Goal: Information Seeking & Learning: Learn about a topic

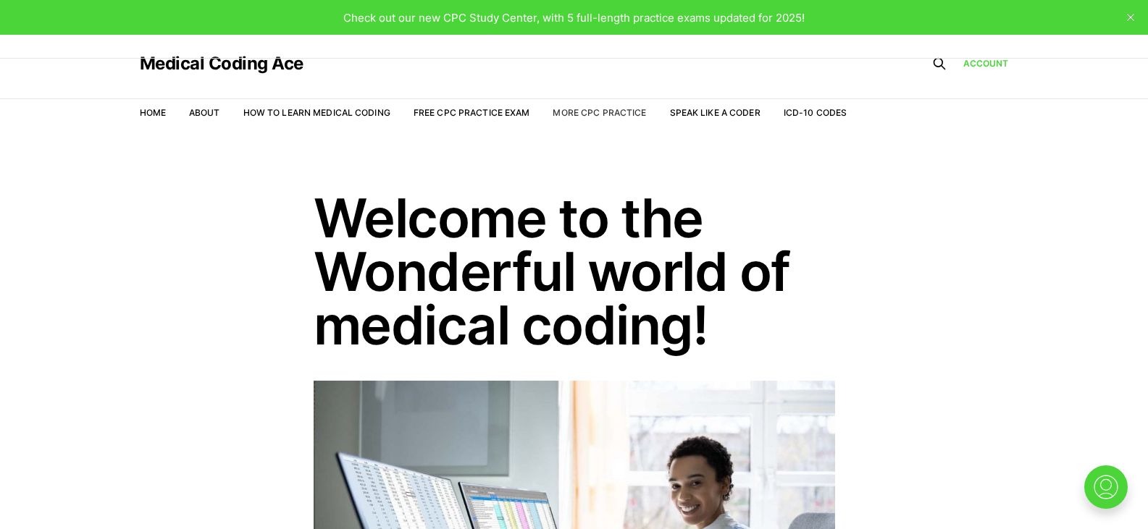
click at [613, 111] on link "More CPC Practice" at bounding box center [599, 112] width 93 height 11
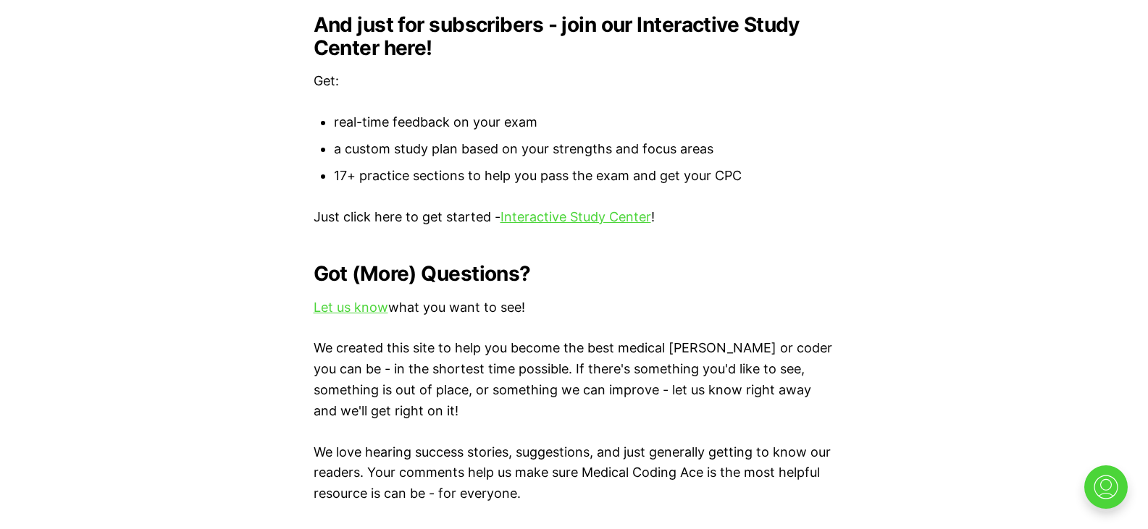
scroll to position [1606, 0]
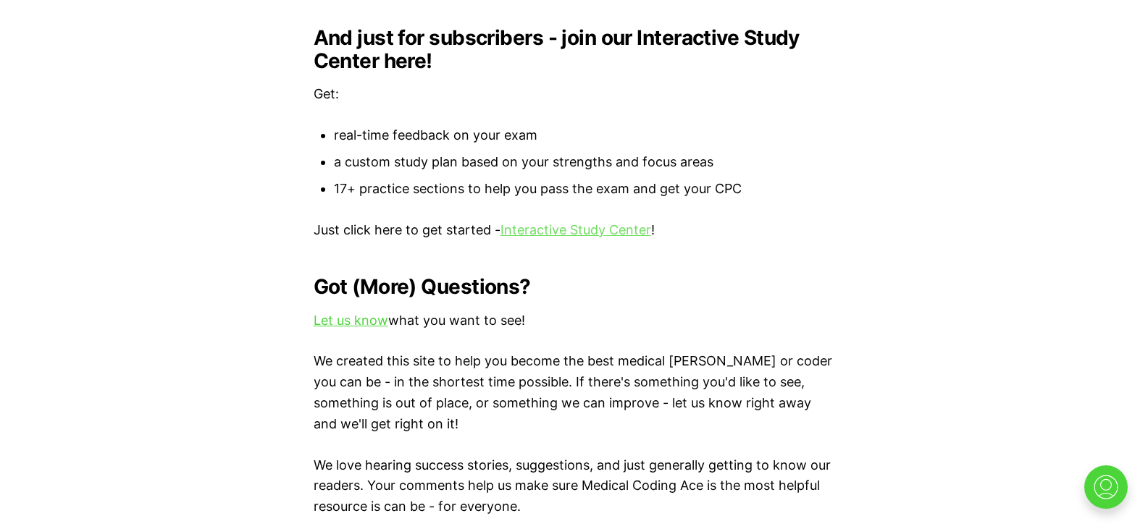
click at [632, 222] on link "Interactive Study Center" at bounding box center [575, 229] width 151 height 15
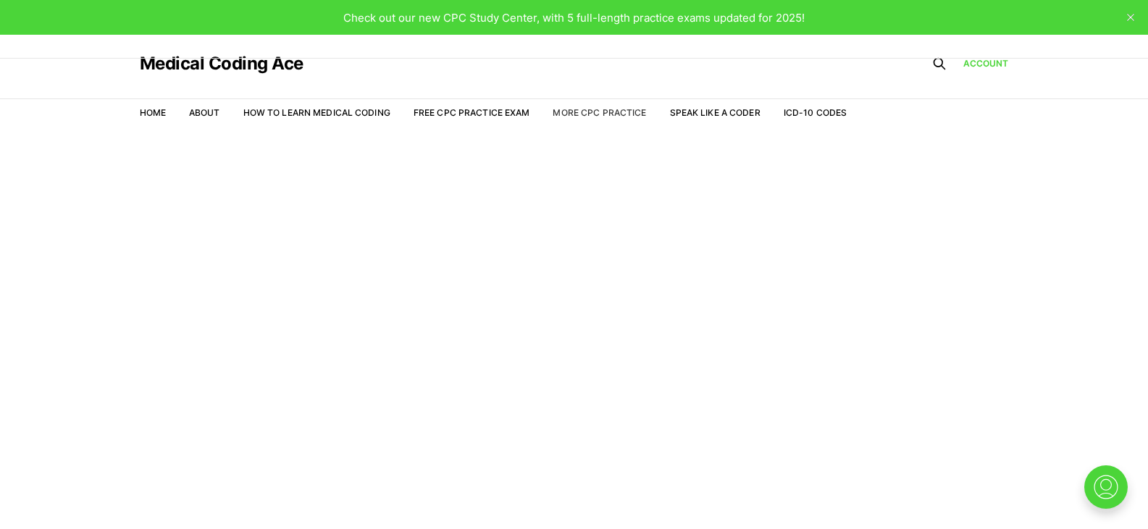
click at [594, 114] on link "More CPC Practice" at bounding box center [599, 112] width 93 height 11
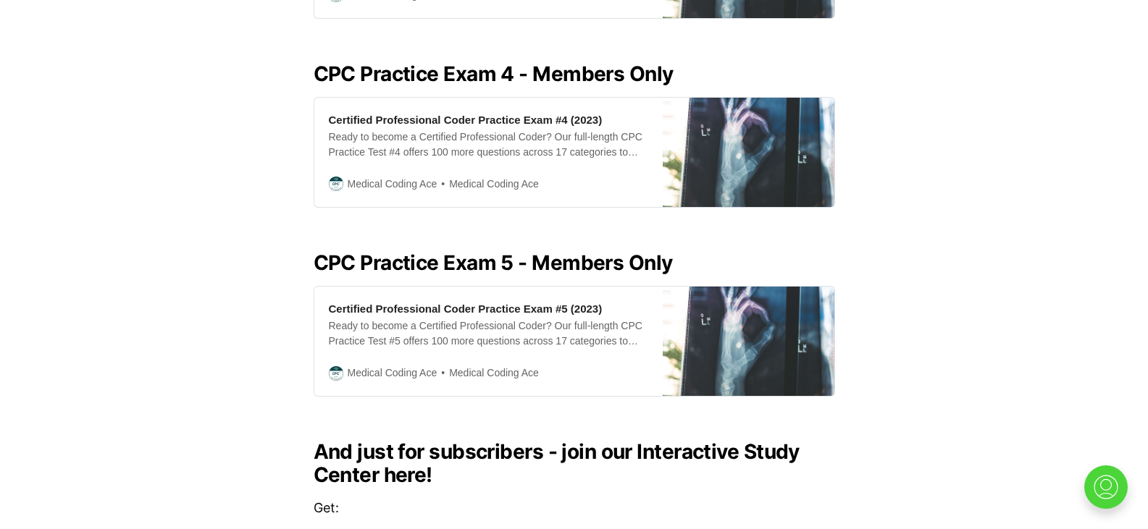
scroll to position [1202, 0]
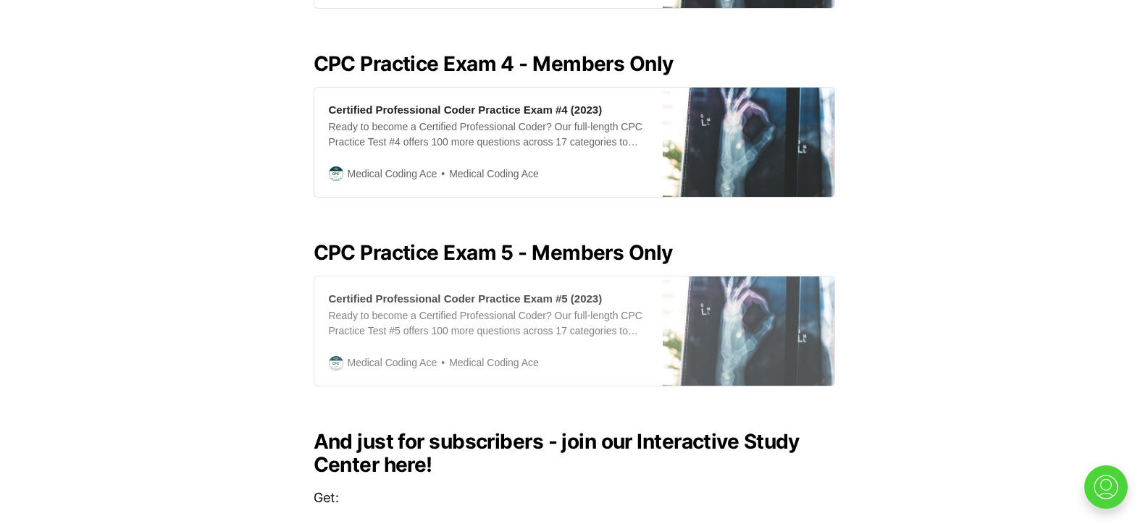
click at [514, 309] on div "Ready to become a Certified Professional Coder? Our full-length CPC Practice Te…" at bounding box center [488, 324] width 319 height 30
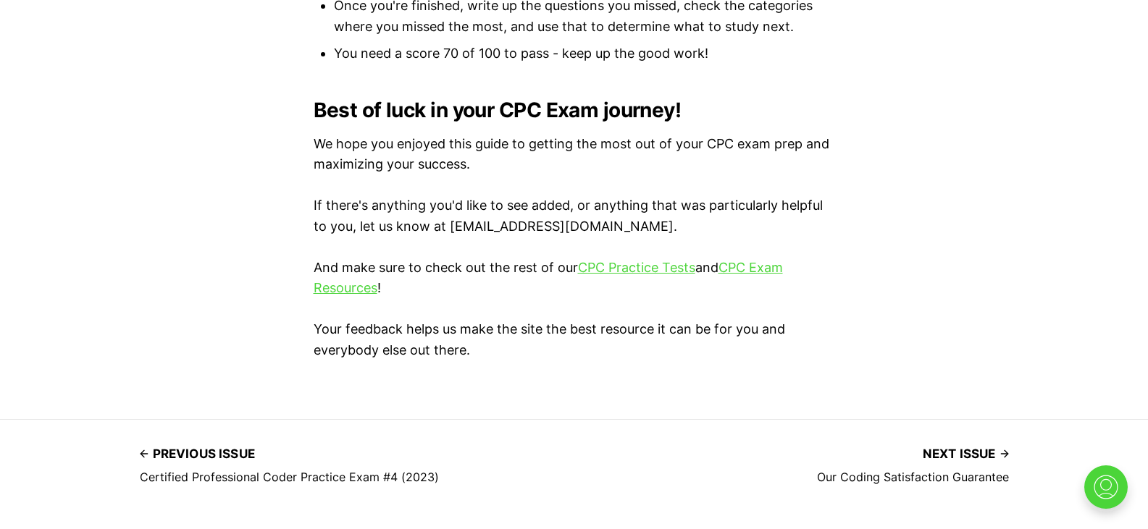
scroll to position [1250, 0]
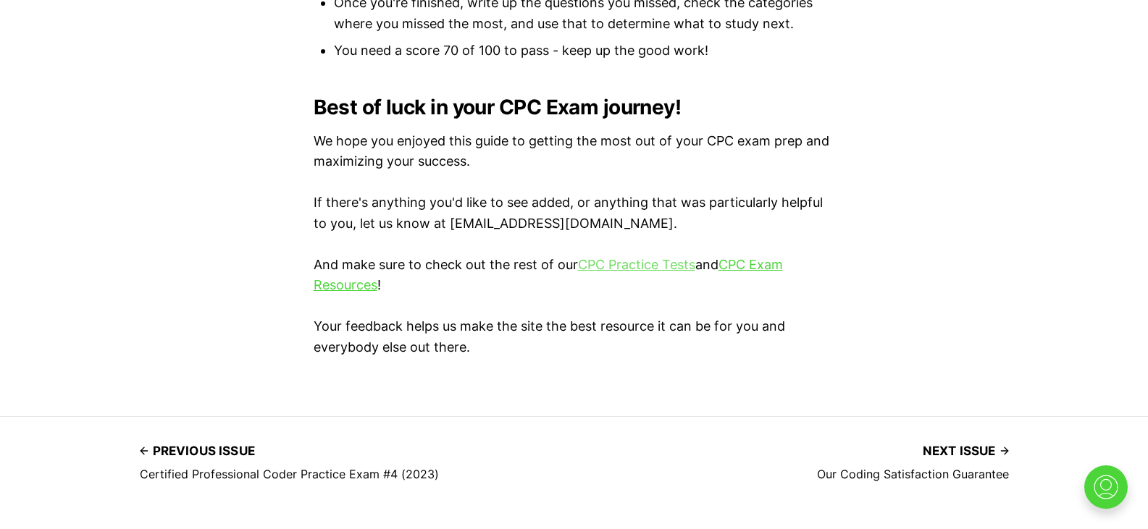
click at [643, 259] on link "CPC Practice Tests" at bounding box center [636, 264] width 117 height 15
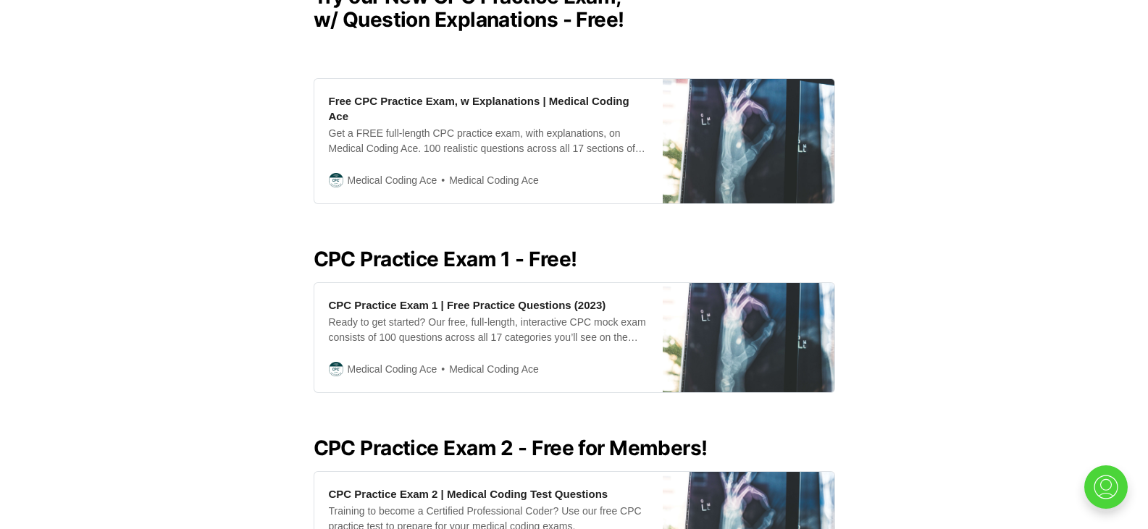
scroll to position [781, 0]
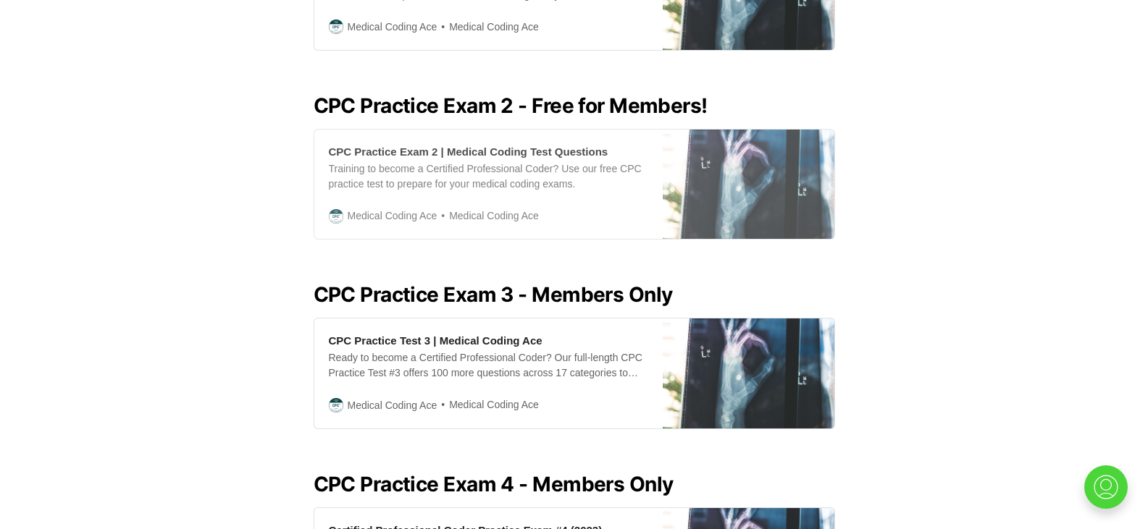
click at [533, 144] on div "CPC Practice Exam 2 | Medical Coding Test Questions" at bounding box center [469, 151] width 280 height 15
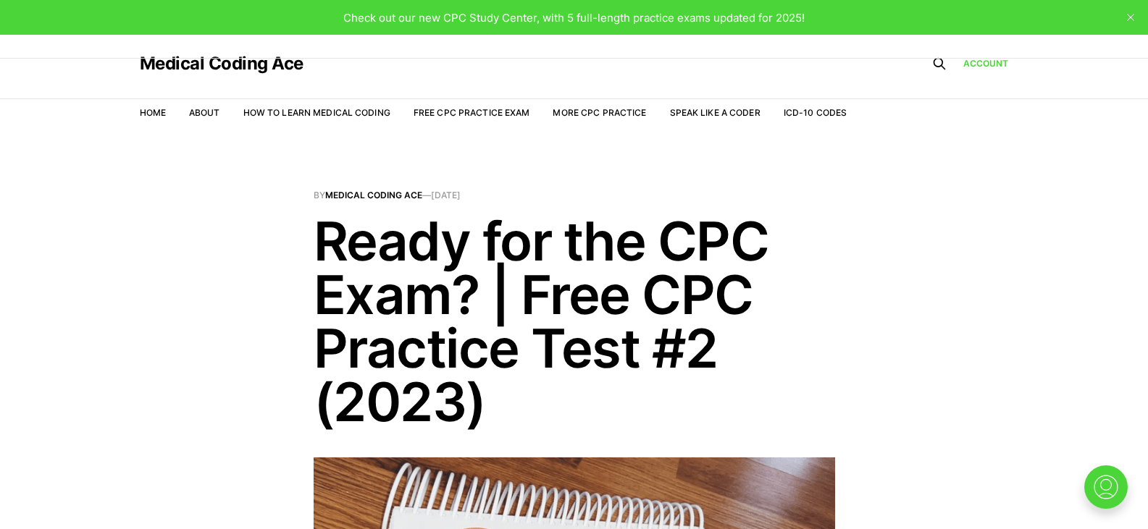
click at [1130, 17] on icon "close" at bounding box center [1130, 17] width 7 height 7
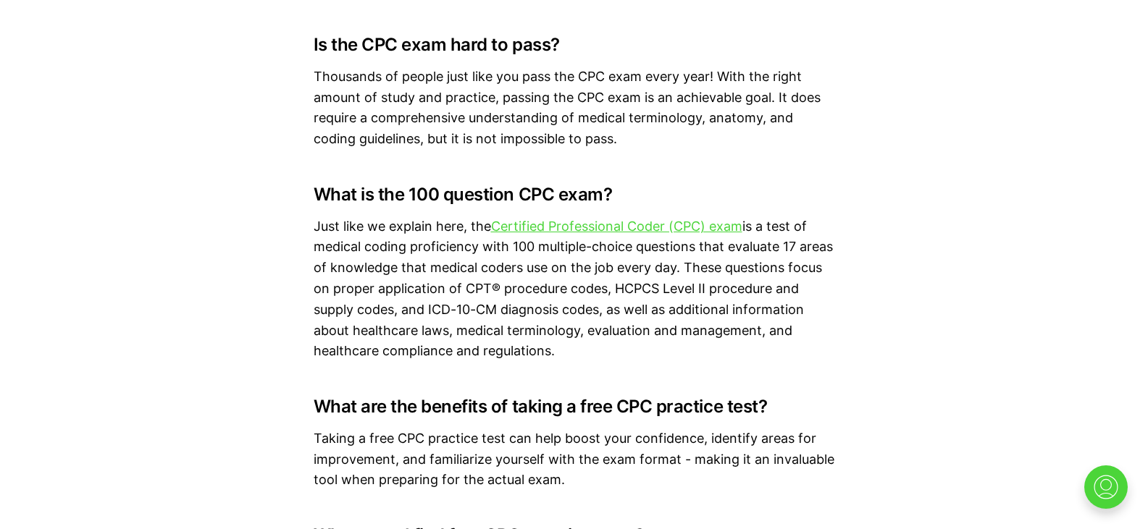
scroll to position [10521, 0]
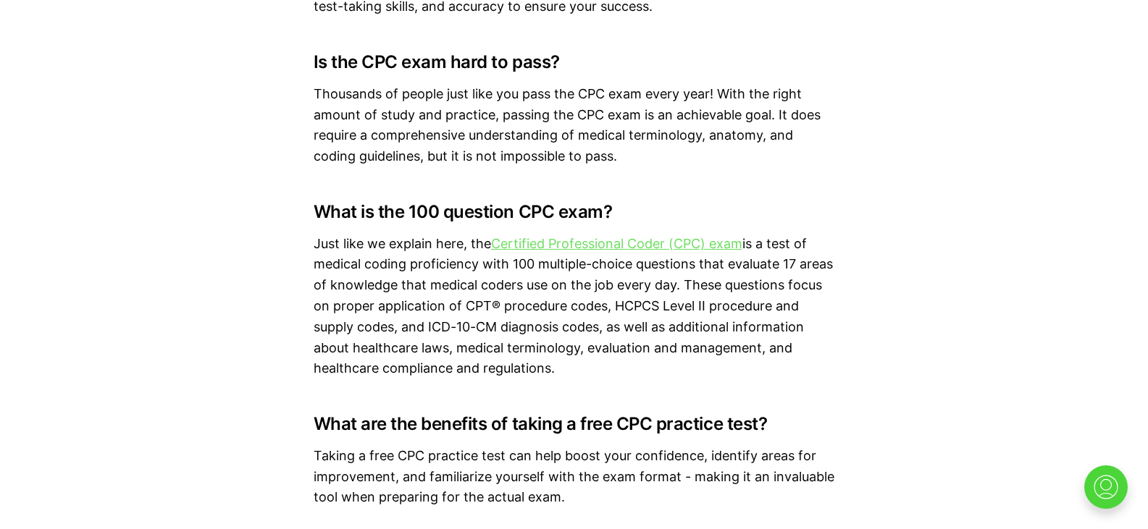
click at [678, 251] on link "Certified Professional Coder (CPC) exam" at bounding box center [616, 243] width 251 height 15
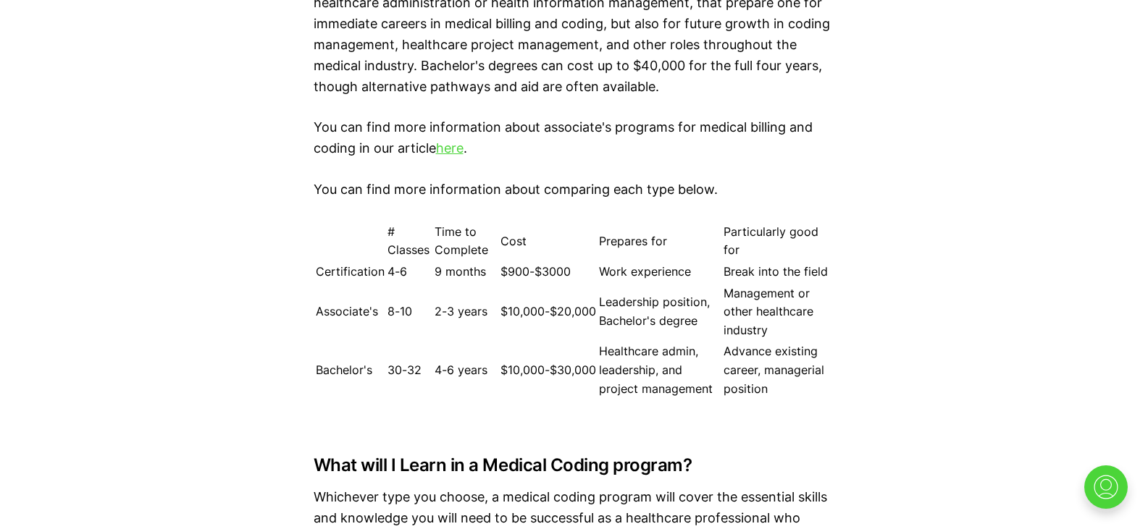
scroll to position [2748, 0]
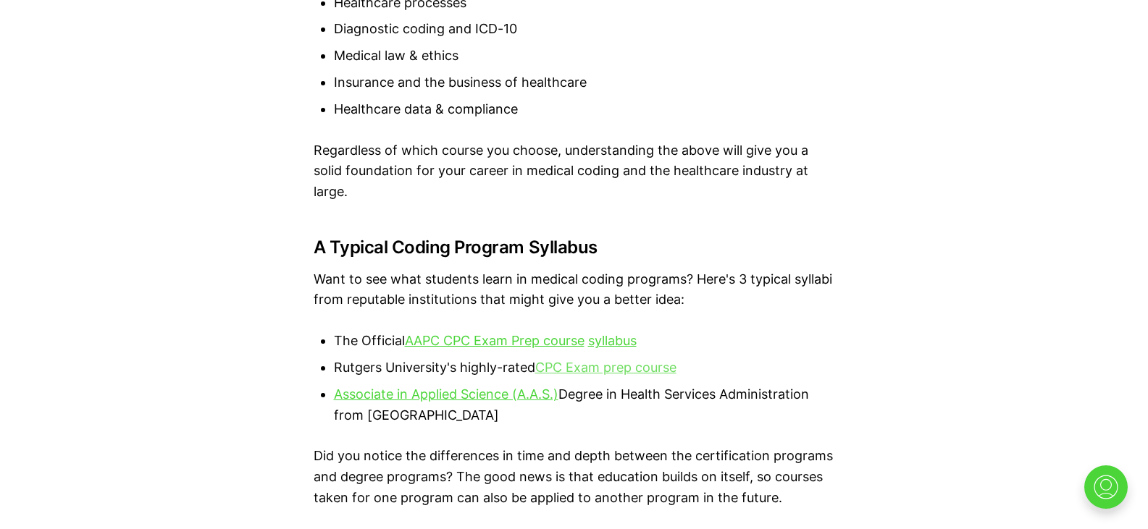
click at [591, 361] on link "CPC Exam prep course" at bounding box center [605, 367] width 141 height 15
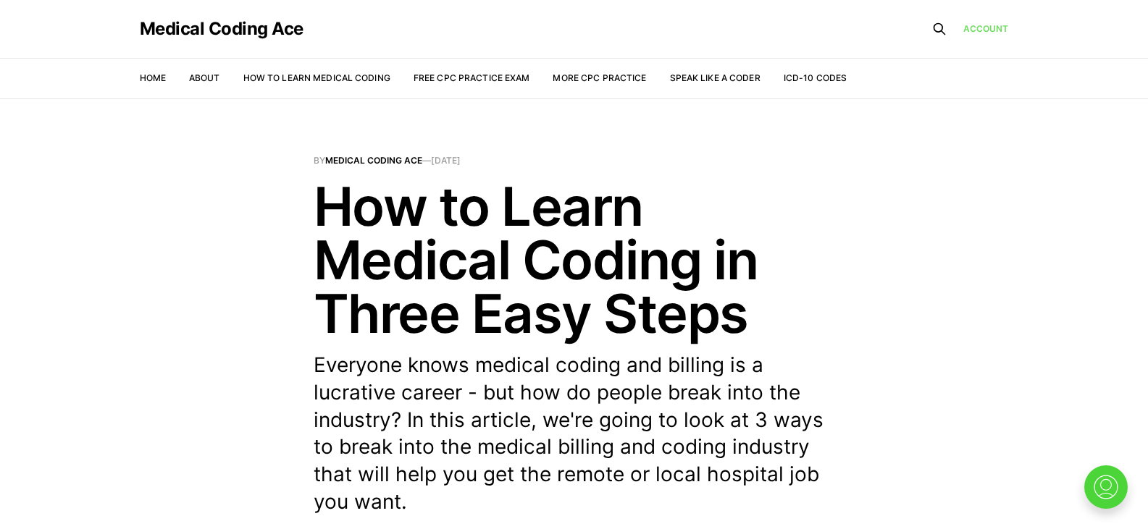
click at [988, 26] on link "Account" at bounding box center [986, 29] width 46 height 14
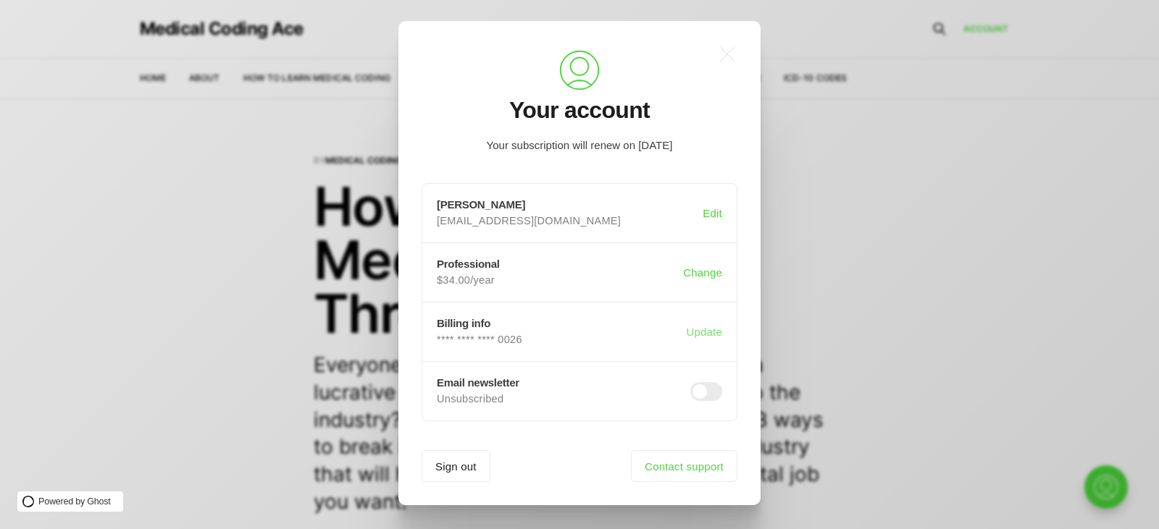
click at [704, 327] on button "Update" at bounding box center [704, 333] width 42 height 28
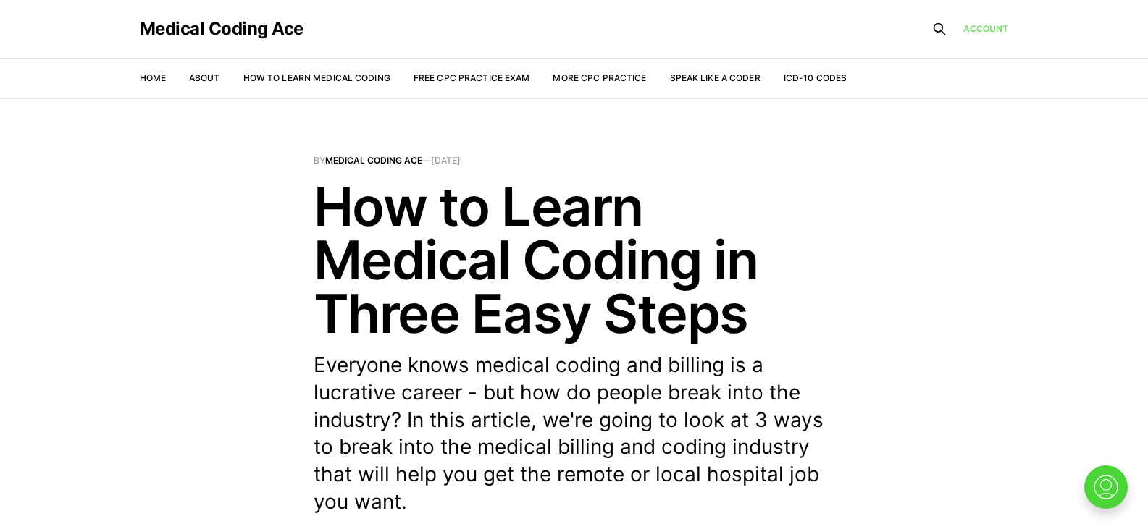
click at [975, 26] on link "Account" at bounding box center [986, 29] width 46 height 14
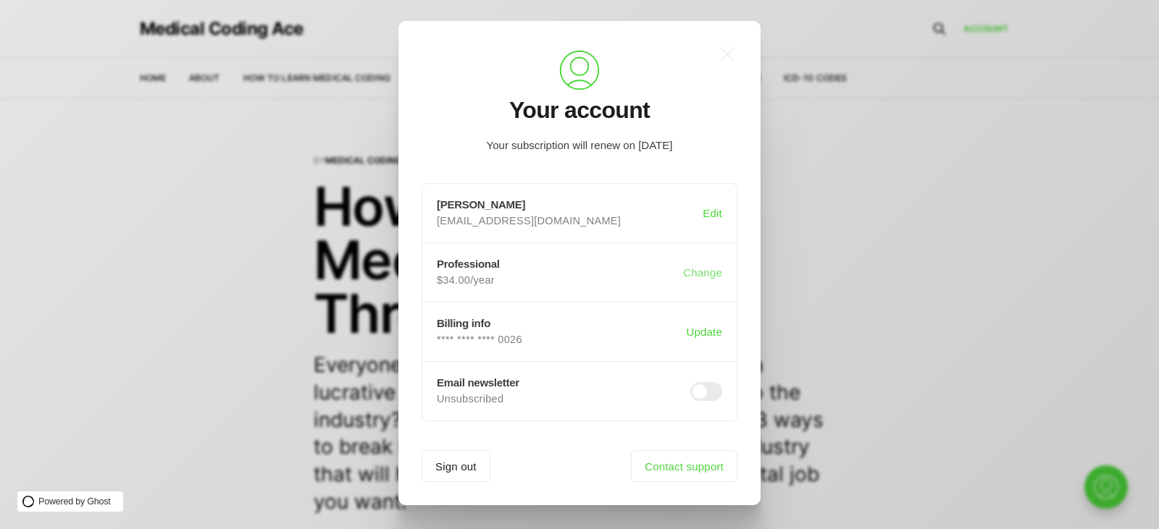
click at [706, 274] on button "Change" at bounding box center [702, 273] width 45 height 28
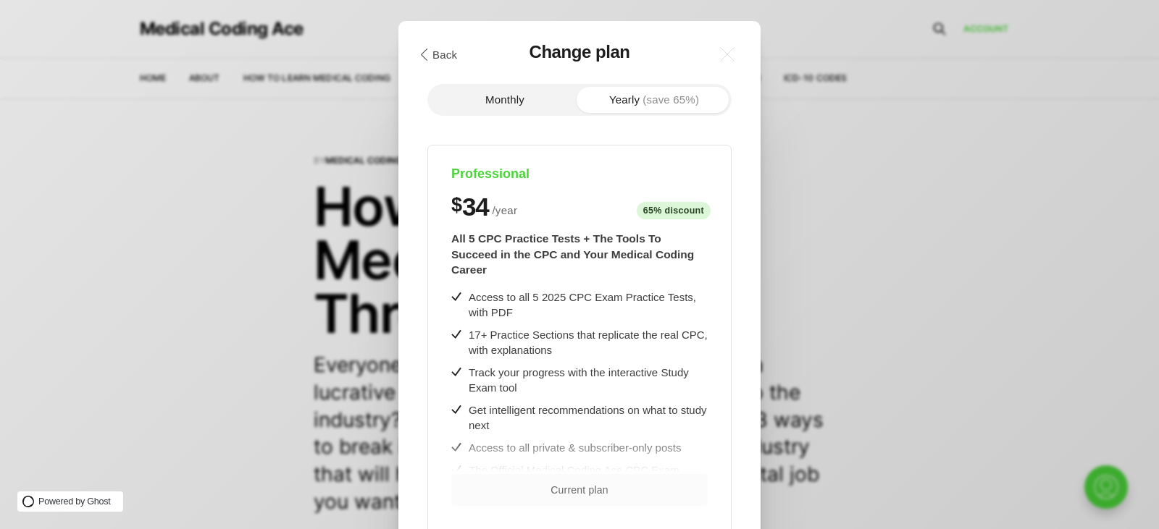
click at [678, 94] on span "(save 65%)" at bounding box center [670, 99] width 56 height 11
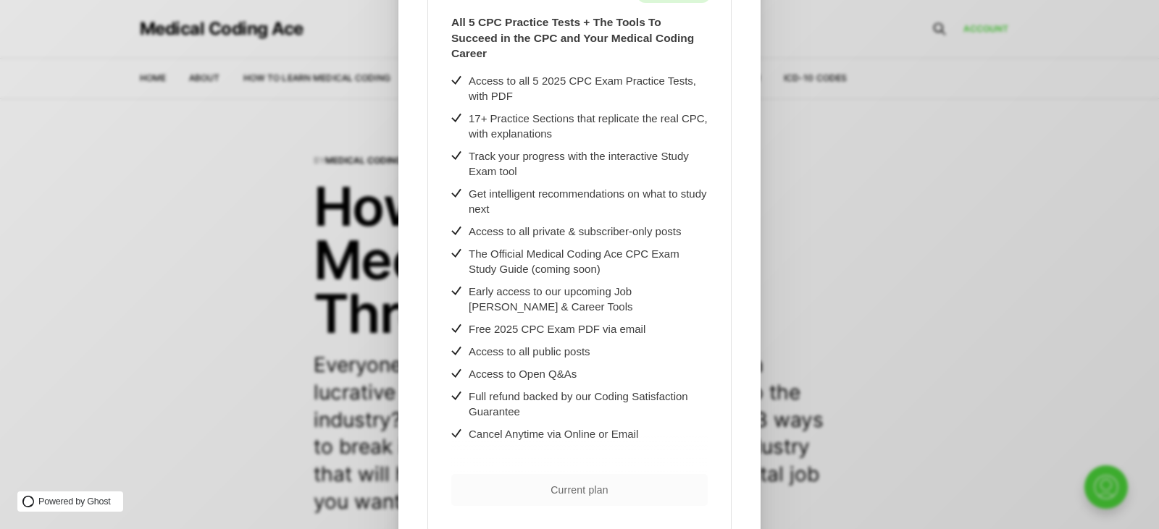
scroll to position [303, 0]
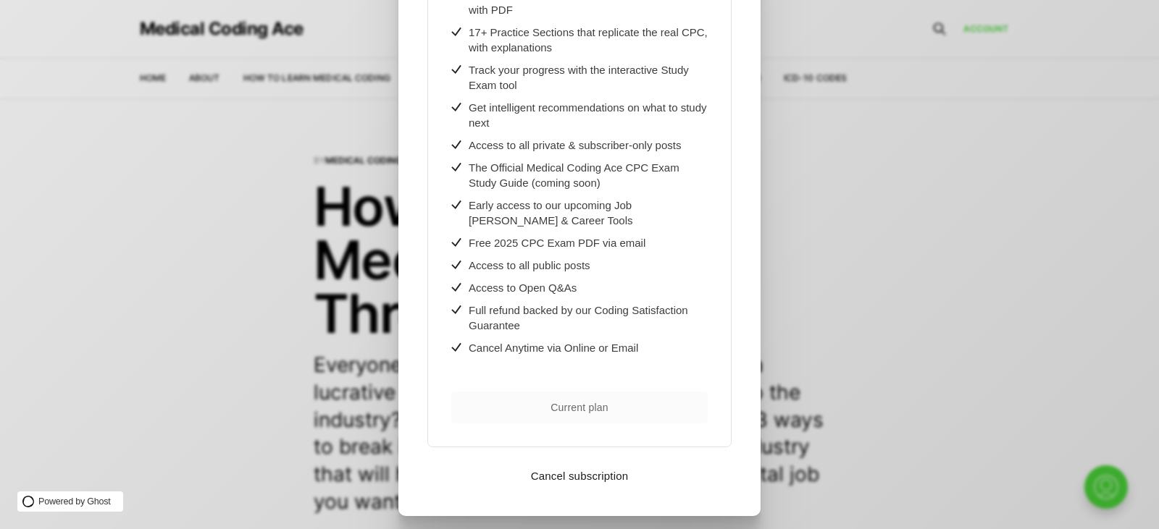
click at [1022, 206] on div ".cls-1{fill:none;stroke:currentColor;stroke-linecap:round;stroke-linejoin:round…" at bounding box center [590, 264] width 1181 height 529
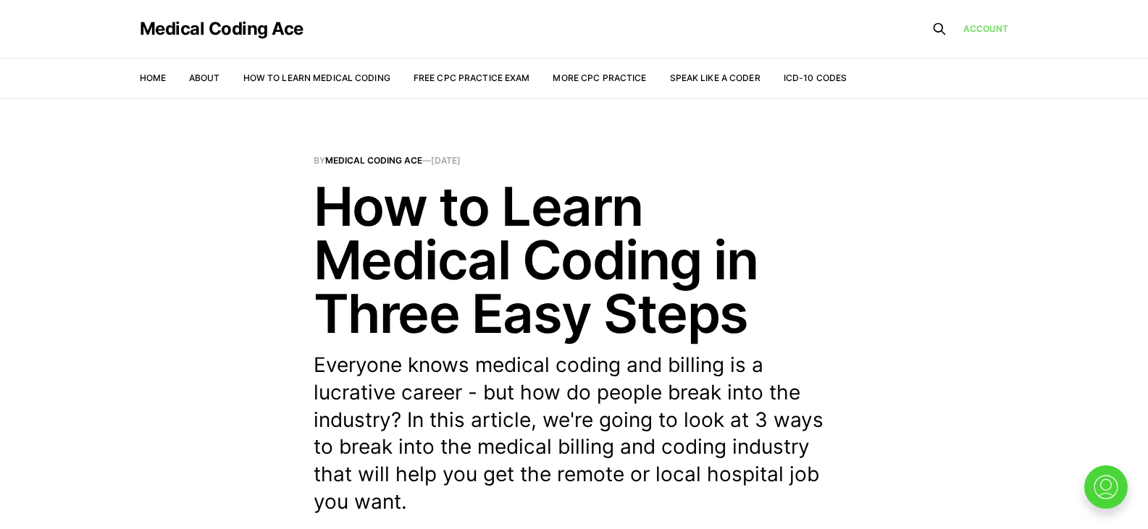
click at [977, 32] on link "Account" at bounding box center [986, 29] width 46 height 14
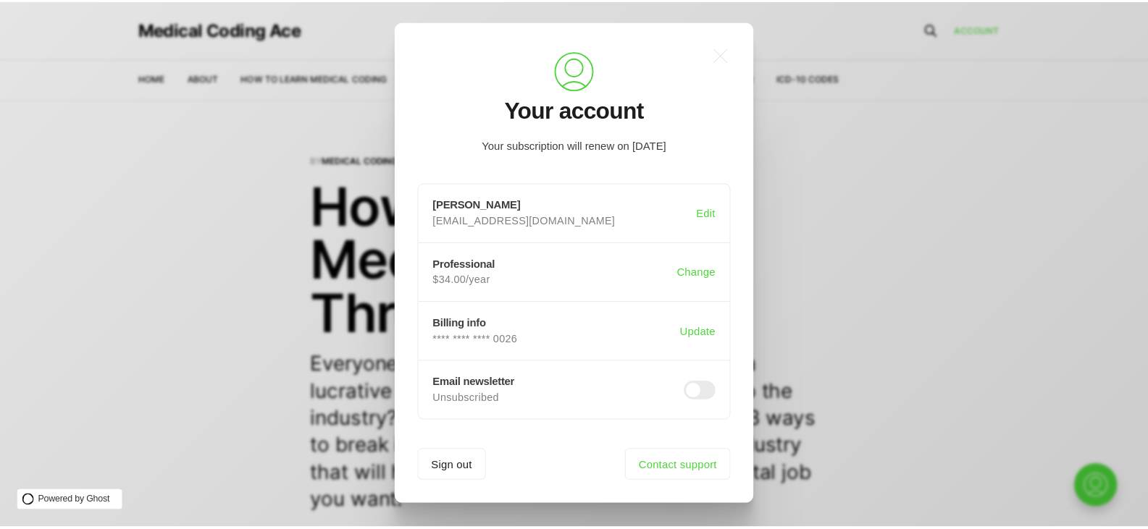
scroll to position [0, 0]
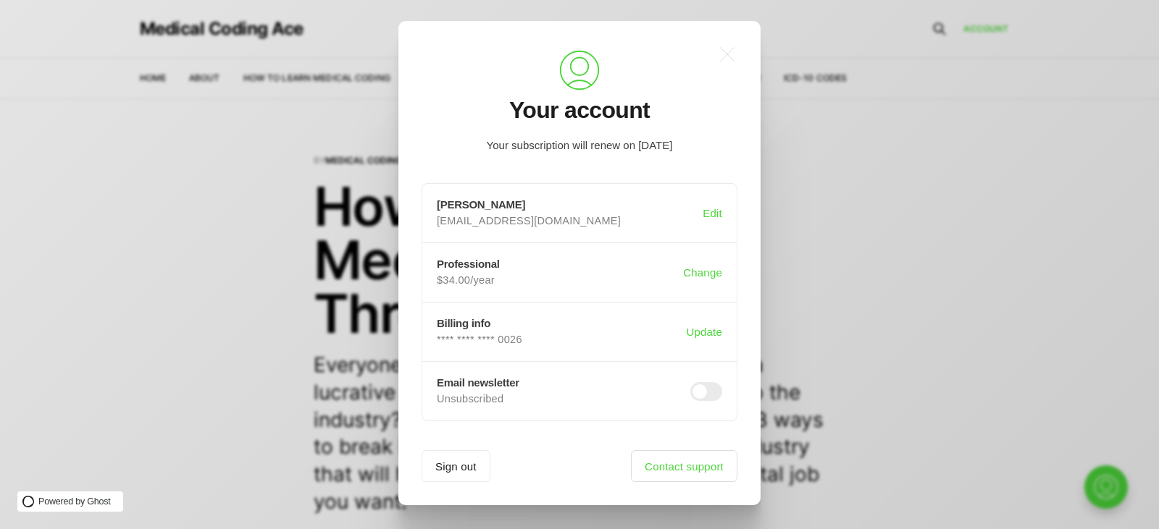
click at [700, 461] on link "Contact support" at bounding box center [684, 467] width 106 height 32
click at [729, 37] on div ".a{fill:none;stroke:currentColor;stroke-linecap:round;stroke-linejoin:round;str…" at bounding box center [579, 263] width 362 height 485
click at [726, 56] on icon ".a{fill:none;stroke:currentColor;stroke-linecap:round;stroke-linejoin:round;str…" at bounding box center [727, 54] width 32 height 32
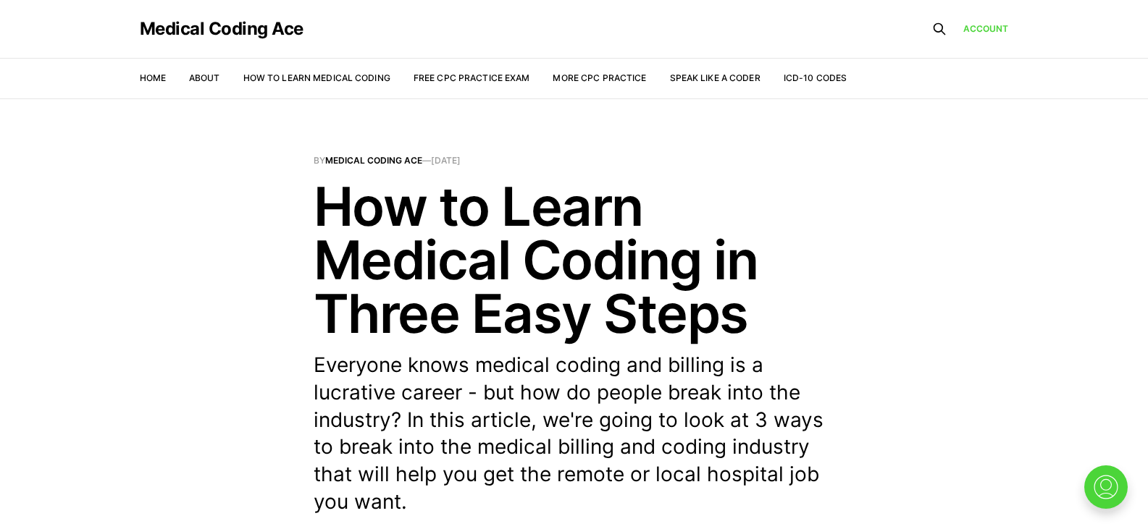
drag, startPoint x: 309, startPoint y: 26, endPoint x: 77, endPoint y: 19, distance: 231.9
click at [77, 19] on header "Medical Coding Ace Home About How to Learn Medical Coding Free CPC Practice Exa…" at bounding box center [574, 49] width 1148 height 99
copy link "Medical Coding Ace"
click at [161, 70] on nav "Home About How to Learn Medical Coding Free CPC Practice Exam More CPC Practice…" at bounding box center [494, 78] width 708 height 41
click at [154, 83] on link "Home" at bounding box center [153, 77] width 26 height 11
